Goal: Use online tool/utility: Utilize a website feature to perform a specific function

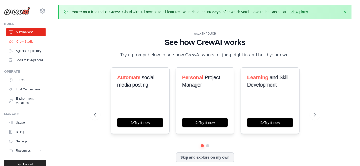
click at [29, 42] on link "Crew Studio" at bounding box center [26, 41] width 39 height 8
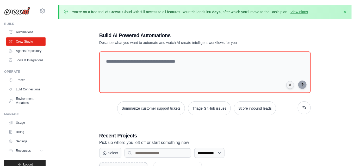
scroll to position [61, 0]
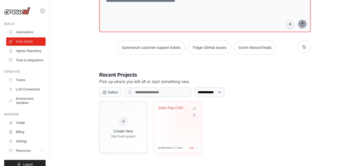
click at [189, 119] on div "Sales Rep CRM Assistant" at bounding box center [178, 122] width 48 height 41
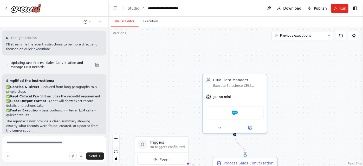
scroll to position [2273, 0]
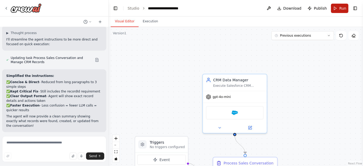
click at [339, 11] on button "Run" at bounding box center [339, 8] width 17 height 9
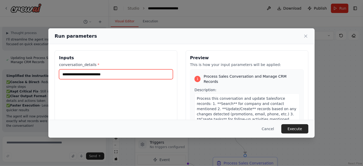
click at [105, 70] on input "conversation_details *" at bounding box center [116, 75] width 114 height 10
paste input "**********"
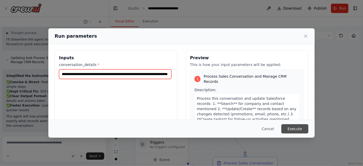
type input "**********"
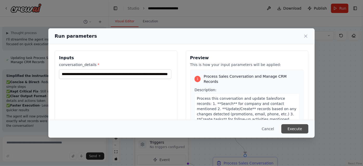
scroll to position [0, 0]
click at [288, 129] on button "Execute" at bounding box center [295, 128] width 27 height 9
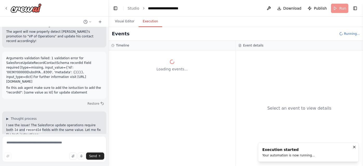
scroll to position [1998, 0]
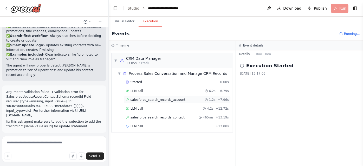
click at [158, 99] on span "salesforce_search_records_account" at bounding box center [158, 100] width 55 height 4
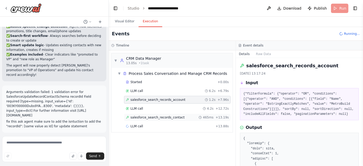
click at [158, 116] on span "salesforce_search_records_contact" at bounding box center [158, 118] width 54 height 4
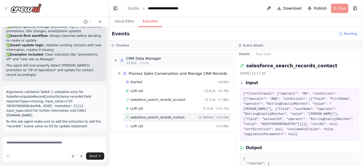
scroll to position [43, 0]
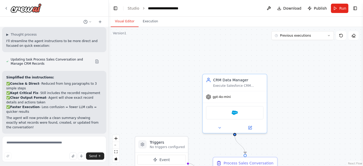
scroll to position [2273, 0]
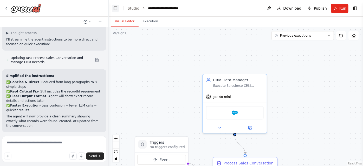
click at [115, 9] on button "Toggle Left Sidebar" at bounding box center [115, 8] width 7 height 7
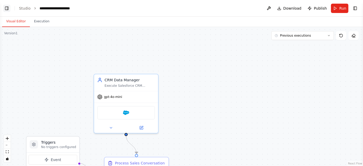
click at [8, 9] on button "Toggle Left Sidebar" at bounding box center [6, 8] width 7 height 7
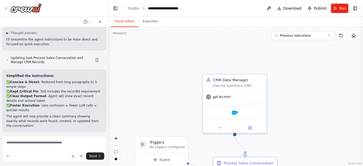
click at [358, 9] on button "Toggle Right Sidebar" at bounding box center [355, 8] width 7 height 7
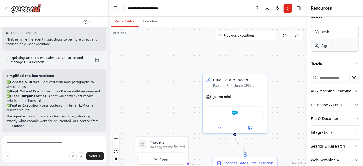
scroll to position [10, 0]
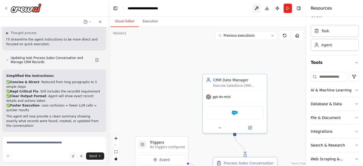
click at [258, 8] on button at bounding box center [257, 8] width 8 height 9
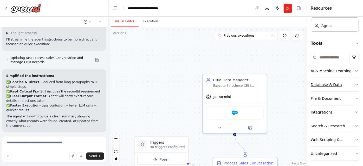
scroll to position [31, 0]
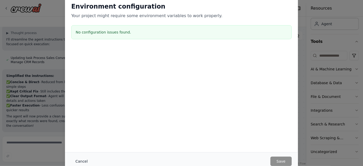
click at [82, 158] on button "Cancel" at bounding box center [81, 161] width 21 height 9
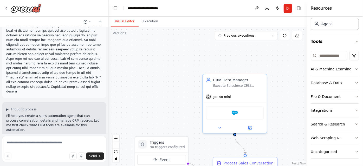
scroll to position [0, 0]
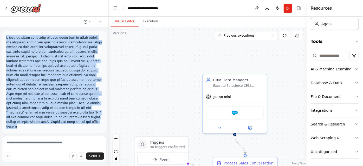
drag, startPoint x: 90, startPoint y: 113, endPoint x: 5, endPoint y: 39, distance: 112.9
click at [5, 39] on div at bounding box center [54, 82] width 104 height 102
copy p "I want an agent wich will help the sales rep in daily tasks, so whenever sales …"
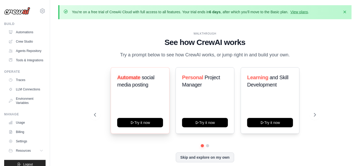
scroll to position [18, 0]
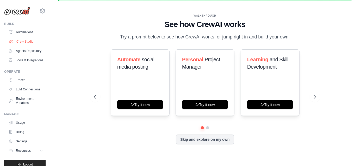
click at [27, 41] on link "Crew Studio" at bounding box center [26, 41] width 39 height 8
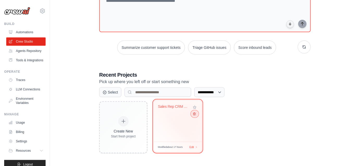
click at [196, 115] on button at bounding box center [194, 114] width 6 height 6
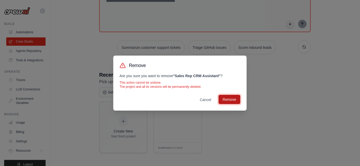
click at [226, 102] on button "Remove" at bounding box center [229, 99] width 22 height 9
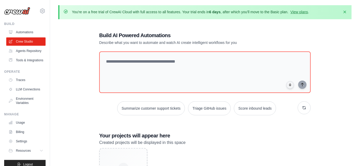
scroll to position [47, 0]
click at [29, 32] on link "Automations" at bounding box center [26, 32] width 39 height 8
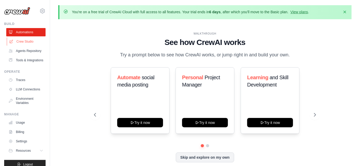
click at [30, 40] on link "Crew Studio" at bounding box center [26, 41] width 39 height 8
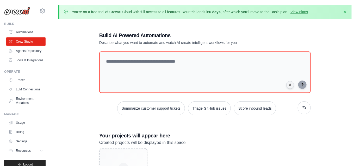
scroll to position [47, 0]
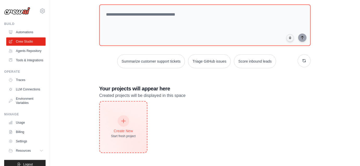
click at [122, 119] on icon at bounding box center [124, 121] width 6 height 6
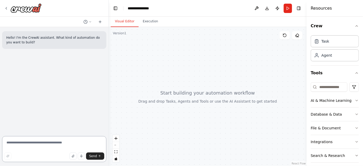
click at [33, 142] on textarea at bounding box center [54, 149] width 104 height 26
paste textarea "**********"
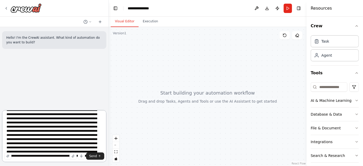
scroll to position [36, 0]
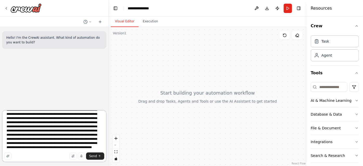
drag, startPoint x: 14, startPoint y: 136, endPoint x: 93, endPoint y: 149, distance: 80.2
click at [93, 149] on textarea at bounding box center [54, 136] width 104 height 52
type textarea "**********"
